Goal: Obtain resource: Download file/media

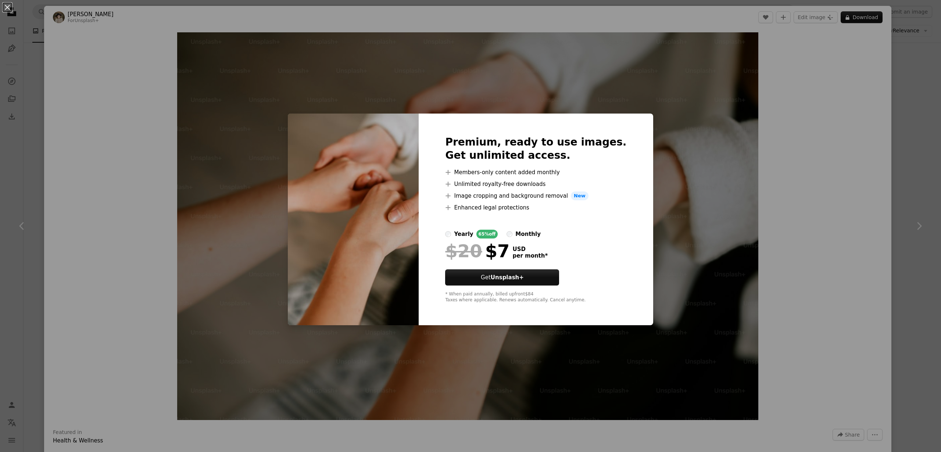
scroll to position [502, 0]
click at [26, 74] on div "An X shape Premium, ready to use images. Get unlimited access. A plus sign Memb…" at bounding box center [470, 226] width 941 height 452
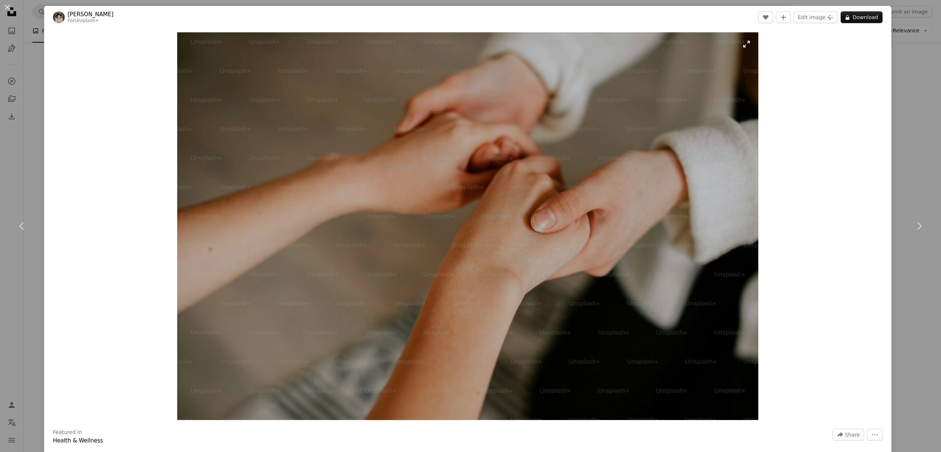
click at [285, 104] on img "Zoom in on this image" at bounding box center [467, 226] width 581 height 388
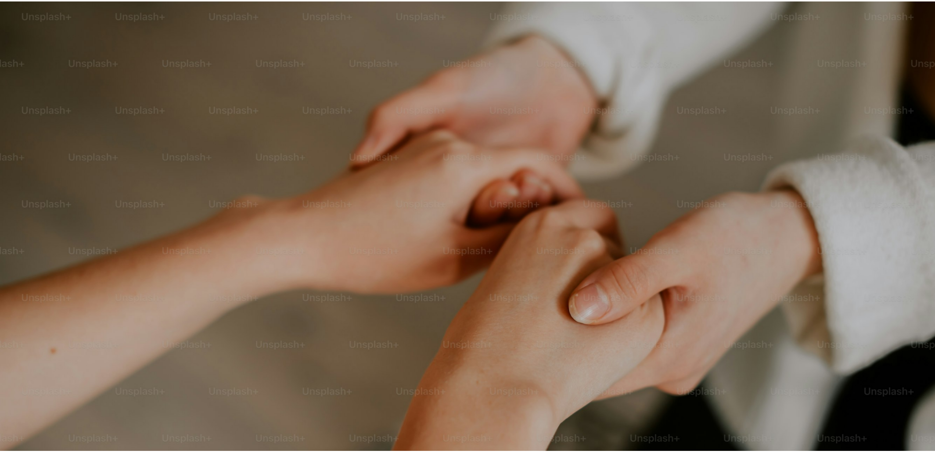
scroll to position [85, 0]
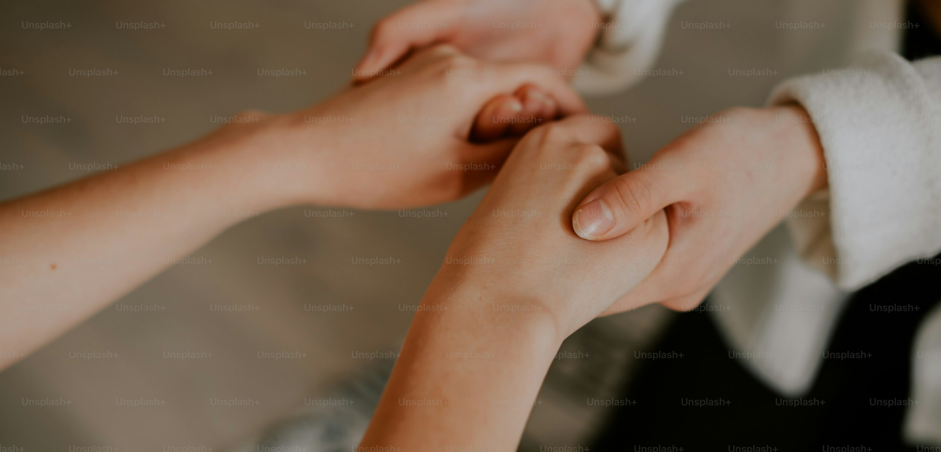
click at [285, 104] on img "Zoom out on this image" at bounding box center [471, 229] width 942 height 629
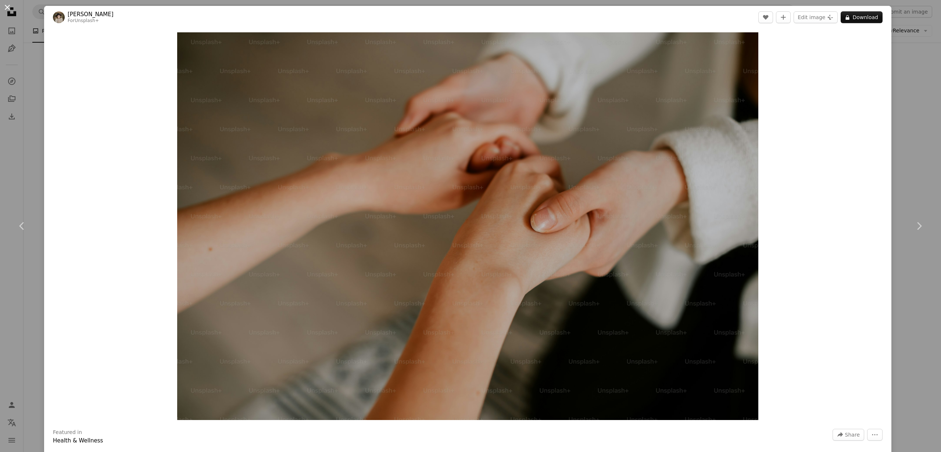
click at [5, 5] on button "An X shape" at bounding box center [7, 7] width 9 height 9
